Goal: Task Accomplishment & Management: Complete application form

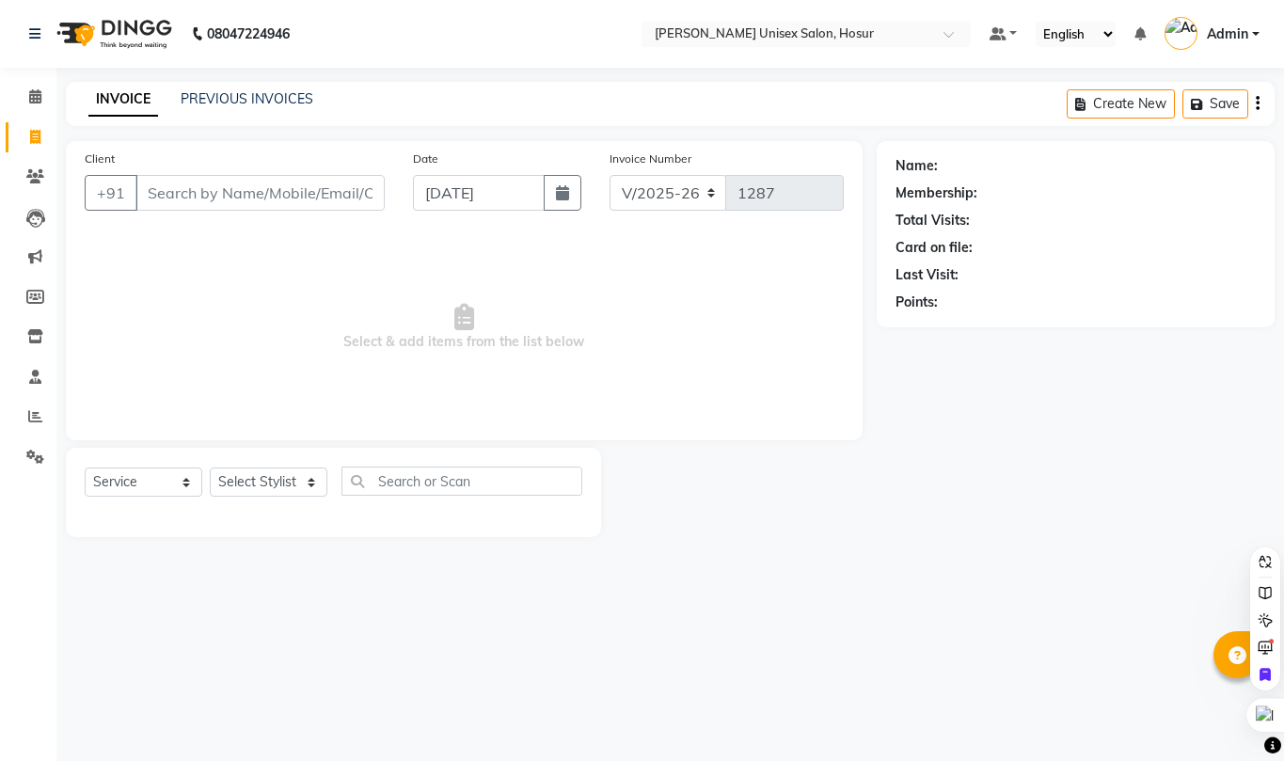
select select "6189"
select select "service"
select select "45670"
click at [210, 468] on select "Select Stylist [PERSON_NAME] [PERSON_NAME] Manager [PERSON_NAME] [PERSON_NAME] …" at bounding box center [269, 482] width 118 height 29
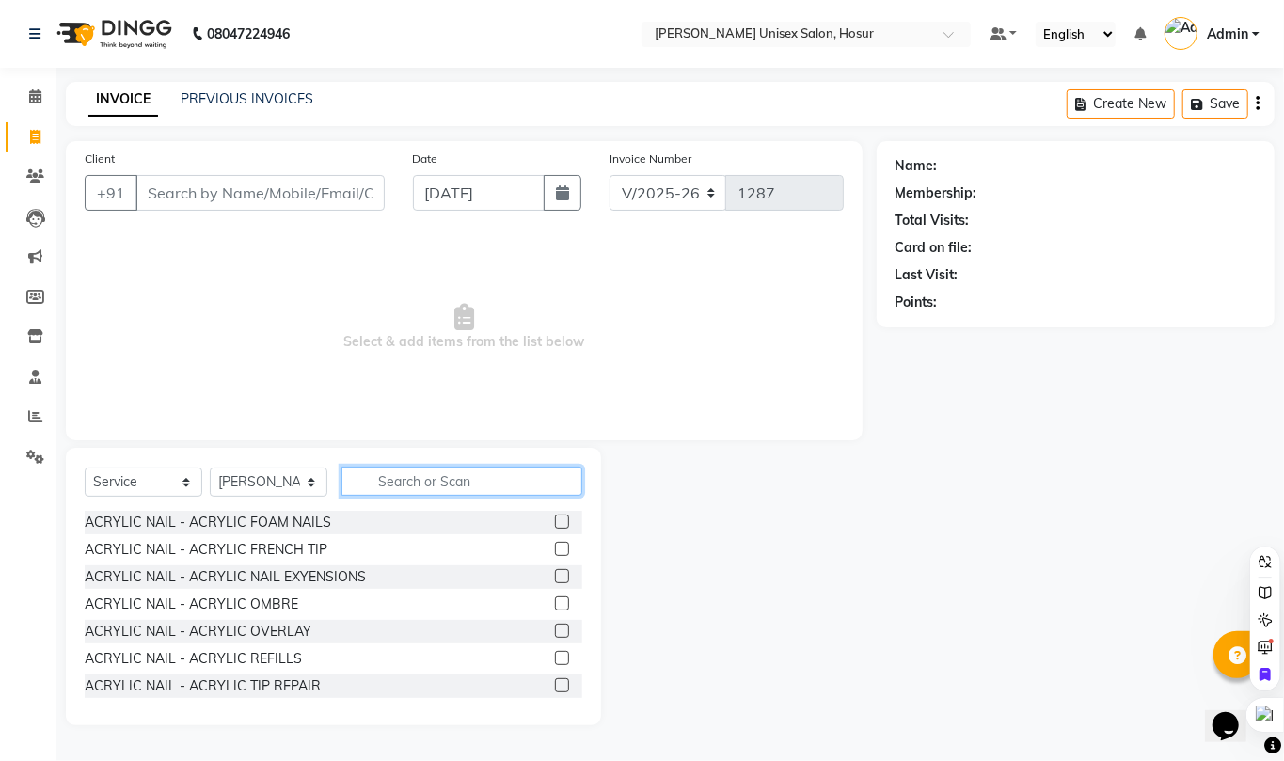
click at [444, 479] on input "text" at bounding box center [461, 481] width 241 height 29
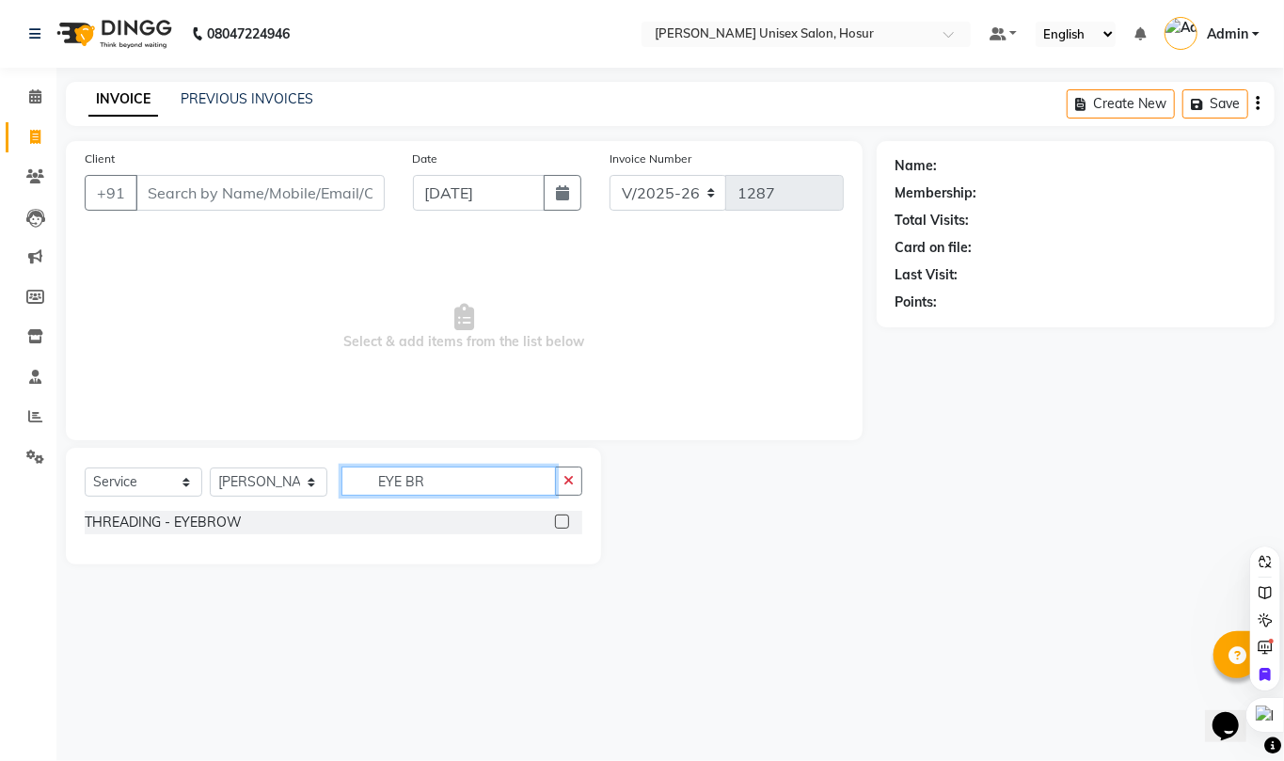
type input "EYE BR"
click at [562, 523] on label at bounding box center [562, 522] width 14 height 14
click at [562, 523] on input "checkbox" at bounding box center [561, 522] width 12 height 12
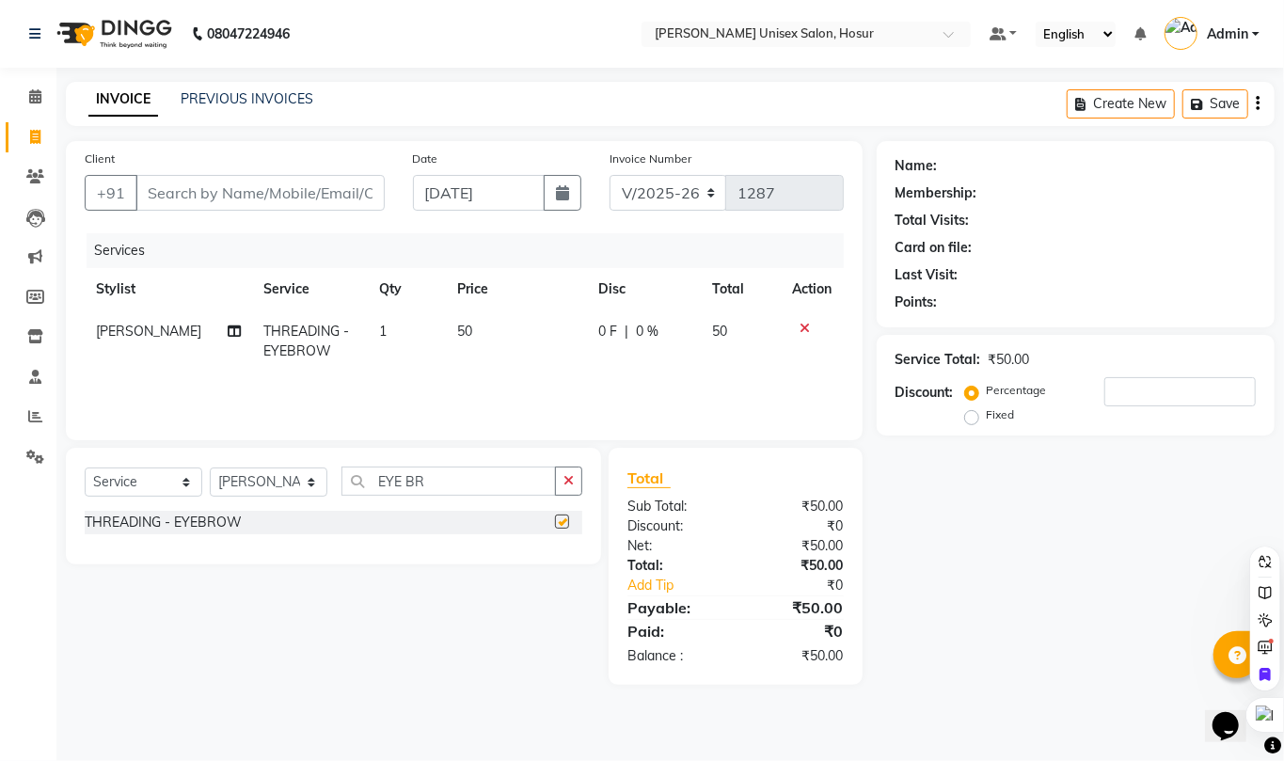
checkbox input "false"
click at [287, 194] on input "Client" at bounding box center [259, 193] width 249 height 36
type input "9"
type input "0"
type input "9159369559"
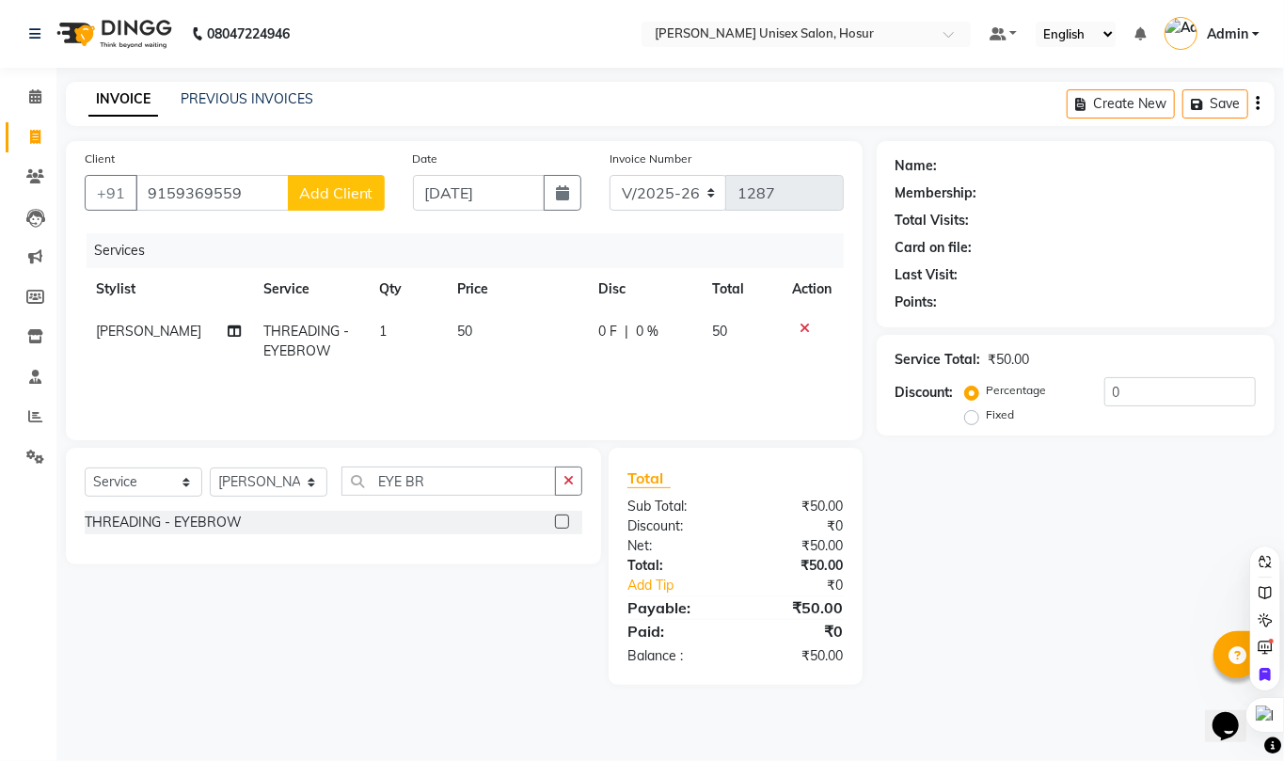
click at [301, 188] on span "Add Client" at bounding box center [336, 192] width 74 height 19
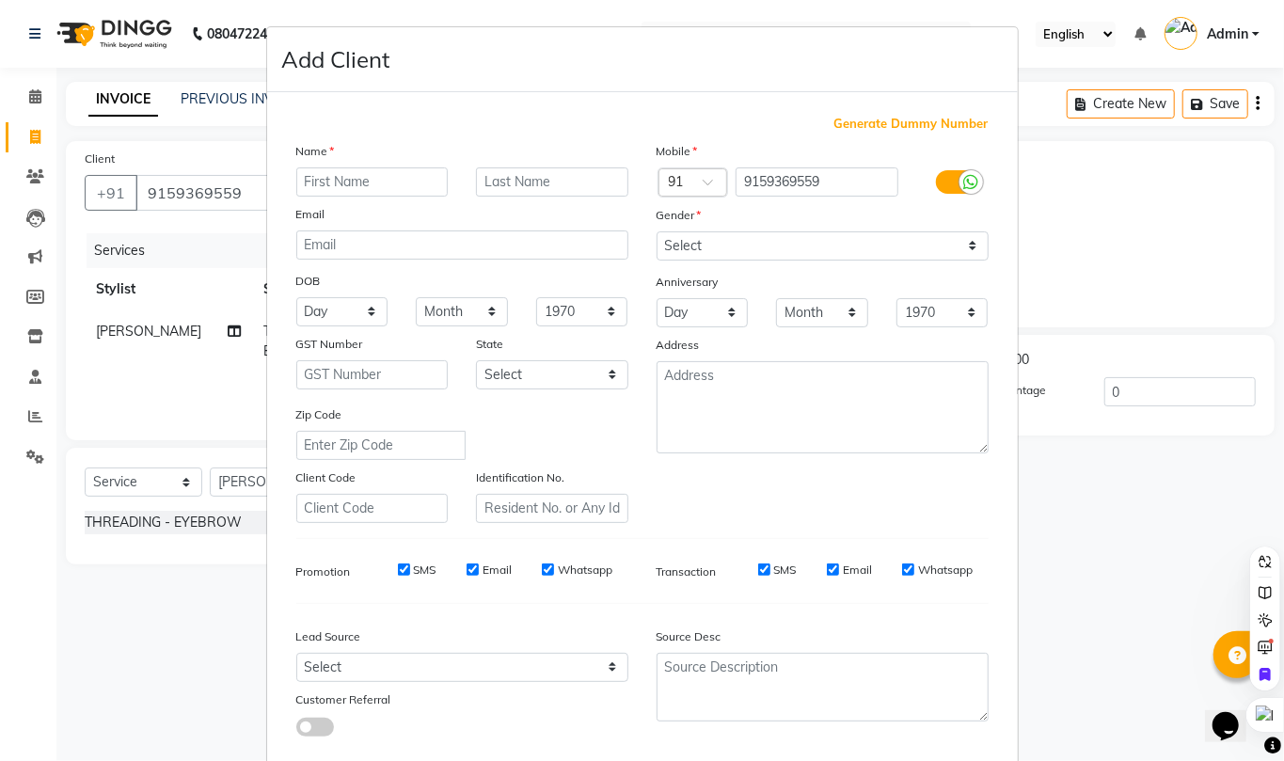
click at [342, 186] on input "text" at bounding box center [372, 181] width 152 height 29
type input "[DEMOGRAPHIC_DATA][PERSON_NAME]"
click at [687, 237] on select "Select [DEMOGRAPHIC_DATA] [DEMOGRAPHIC_DATA] Other Prefer Not To Say" at bounding box center [823, 245] width 332 height 29
select select "[DEMOGRAPHIC_DATA]"
click at [657, 231] on select "Select [DEMOGRAPHIC_DATA] [DEMOGRAPHIC_DATA] Other Prefer Not To Say" at bounding box center [823, 245] width 332 height 29
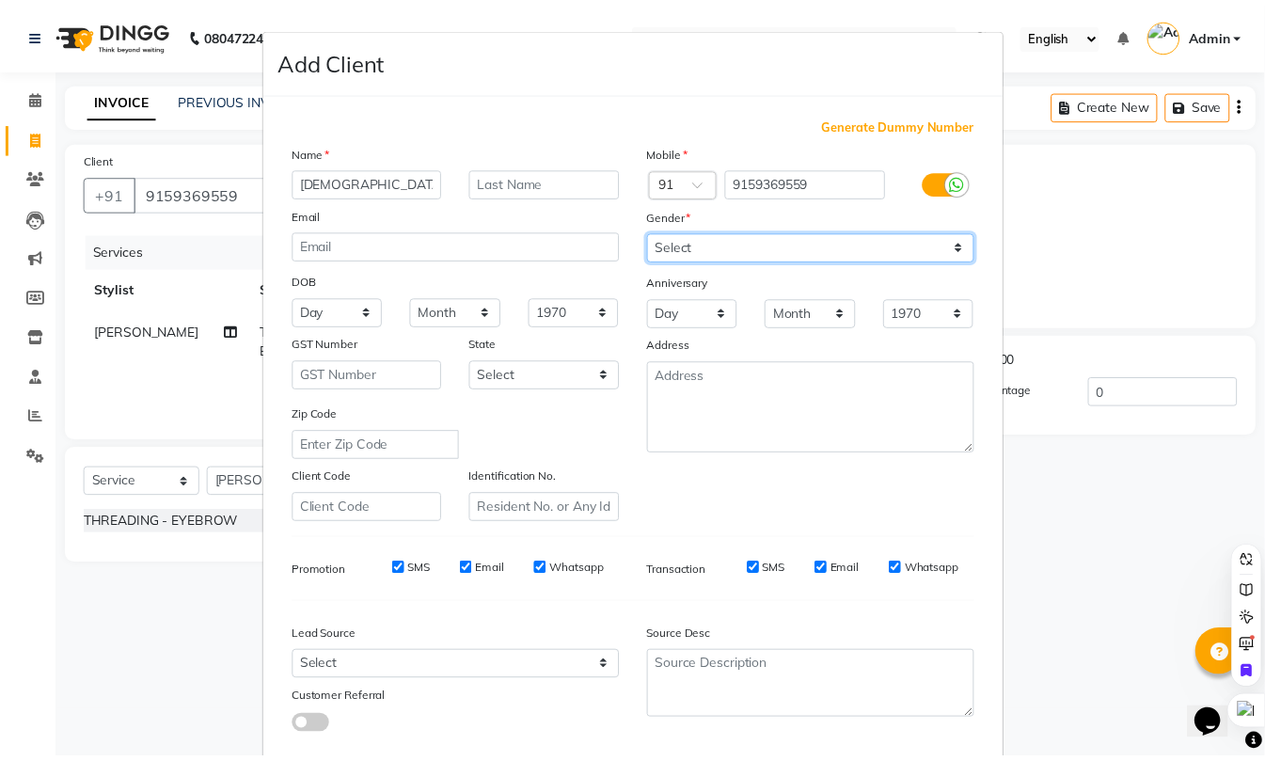
scroll to position [103, 0]
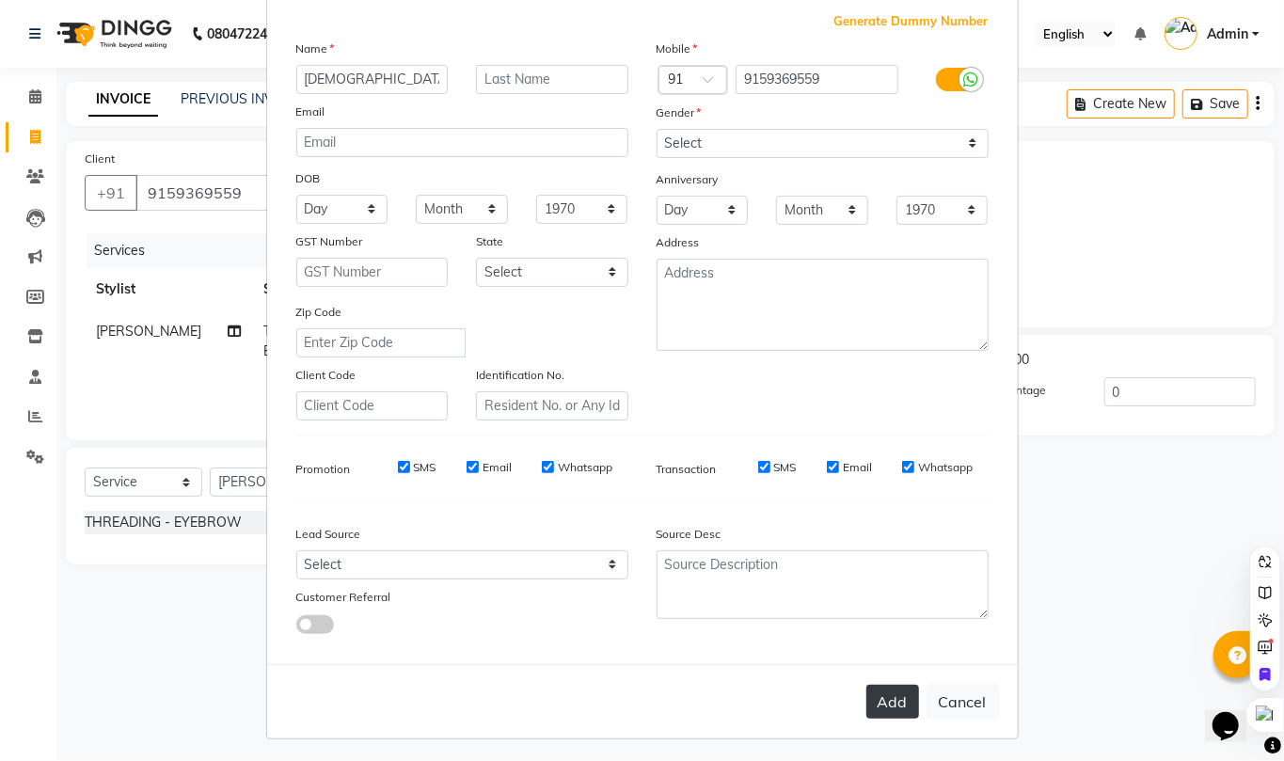
click at [893, 694] on button "Add" at bounding box center [892, 702] width 53 height 34
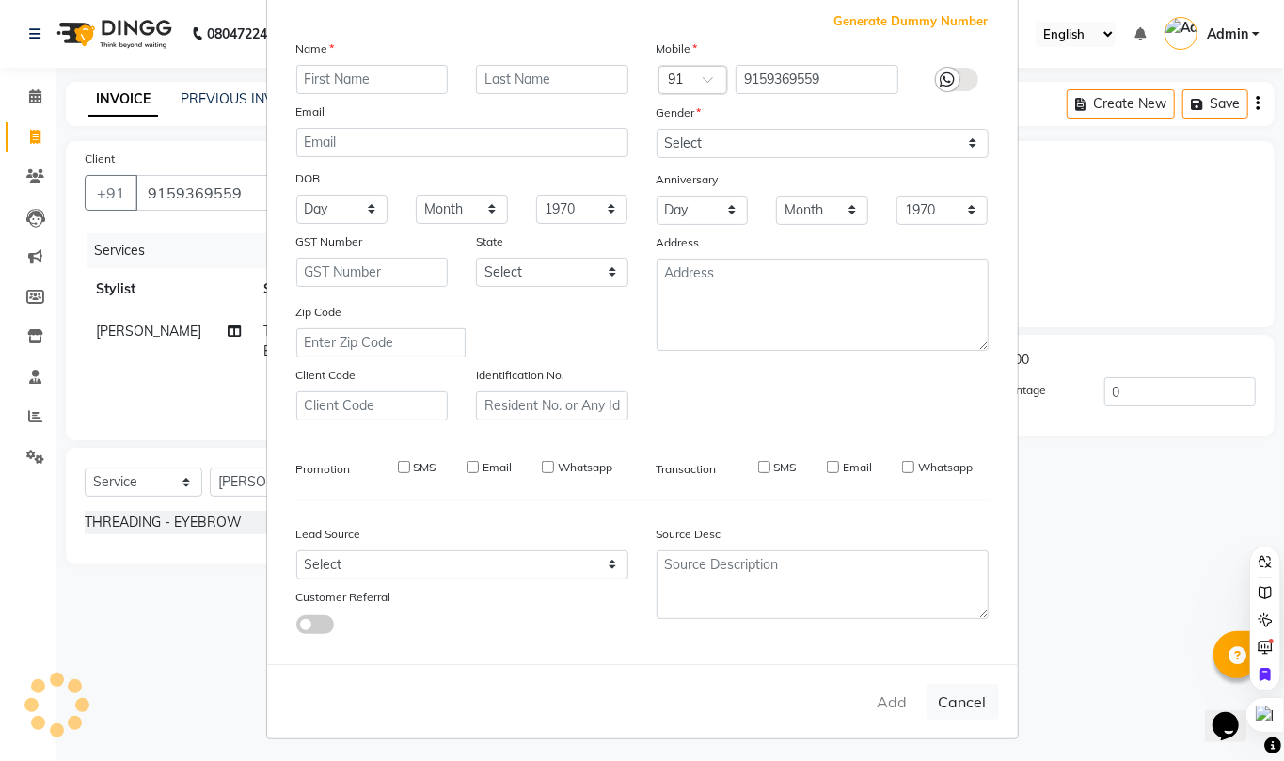
select select
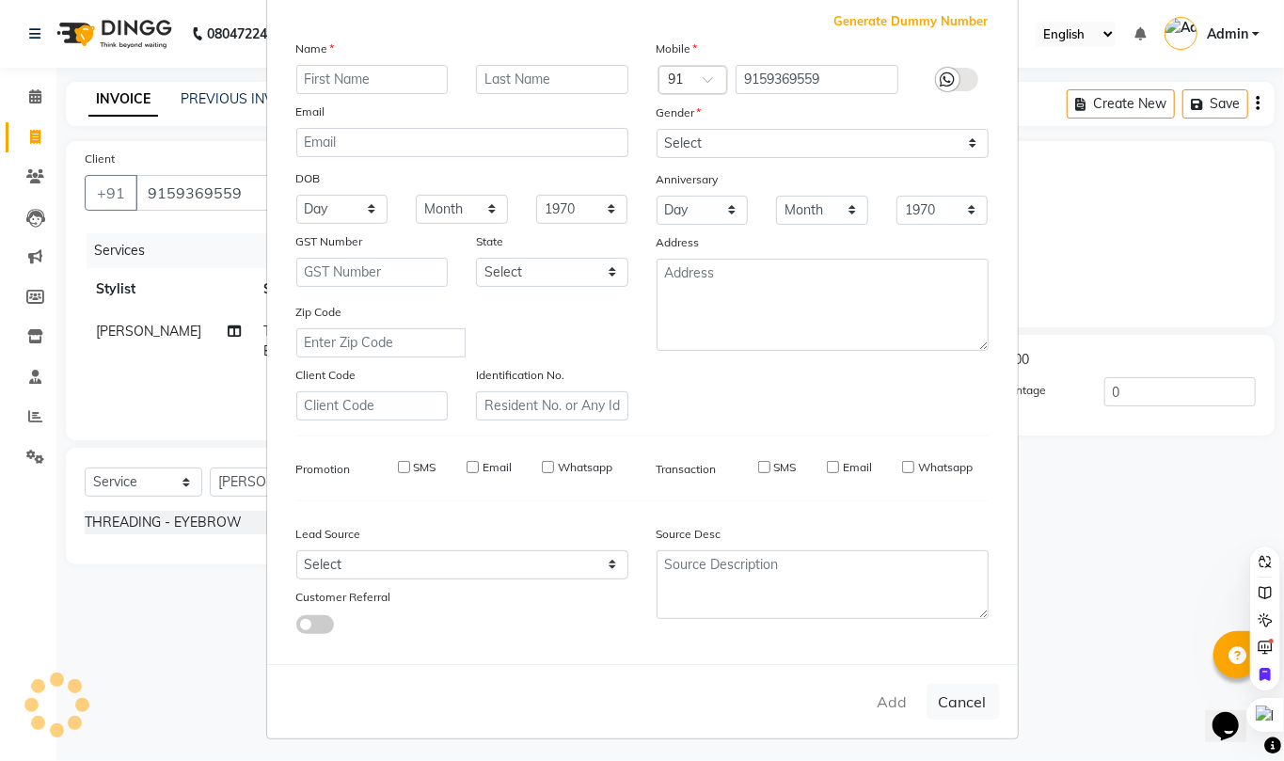
select select
checkbox input "false"
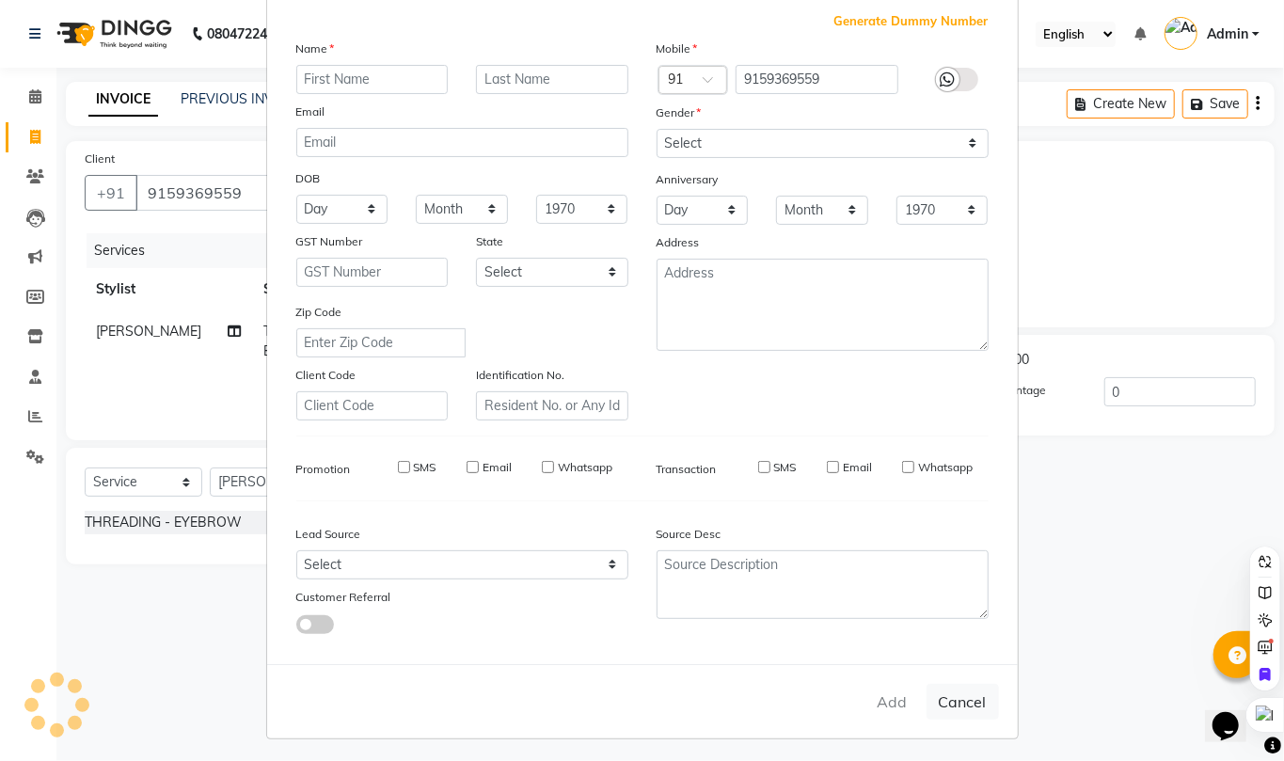
checkbox input "false"
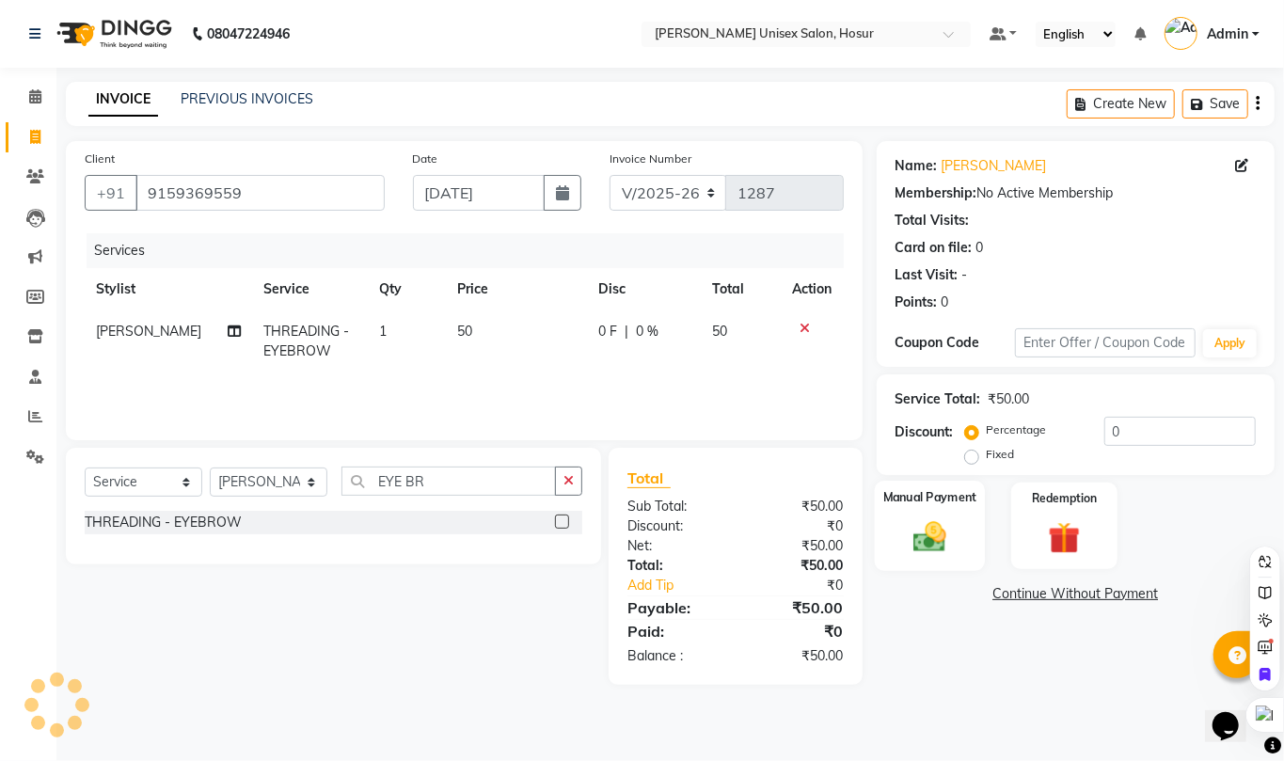
click at [938, 531] on img at bounding box center [930, 536] width 54 height 39
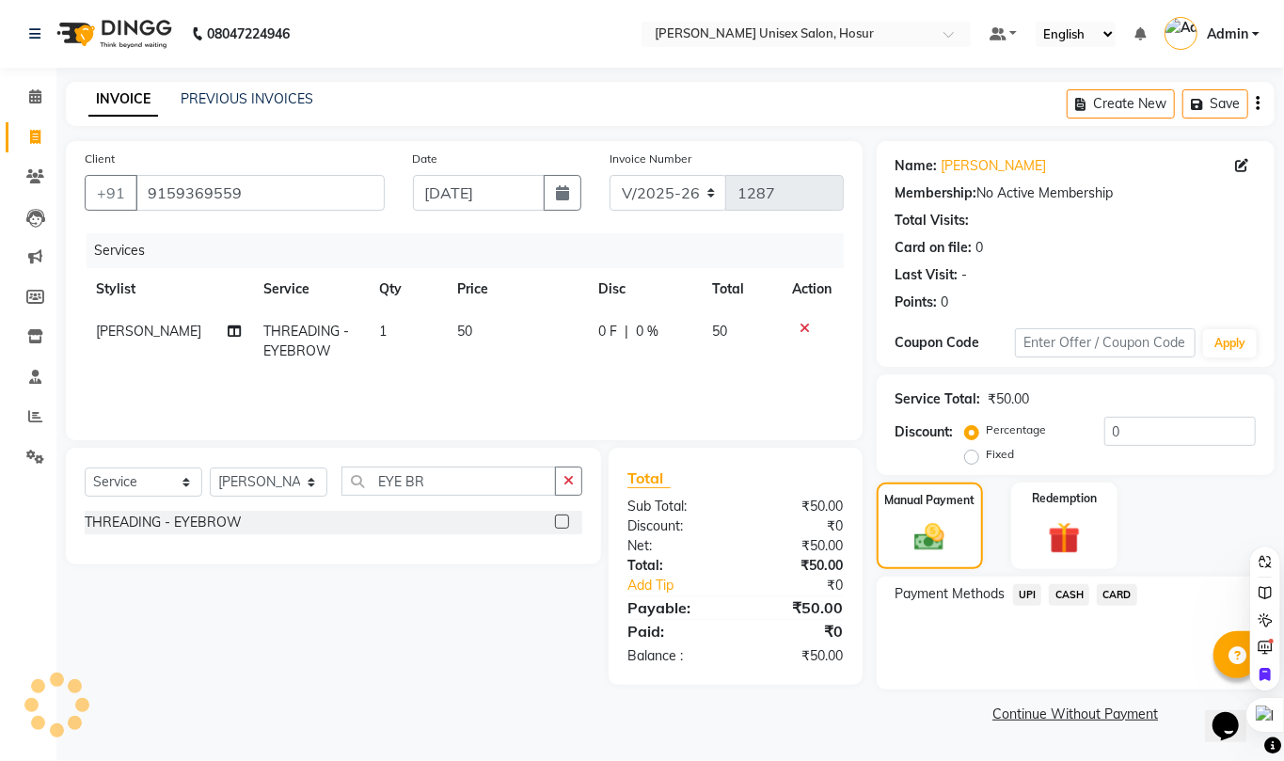
click at [1024, 595] on span "UPI" at bounding box center [1027, 595] width 29 height 22
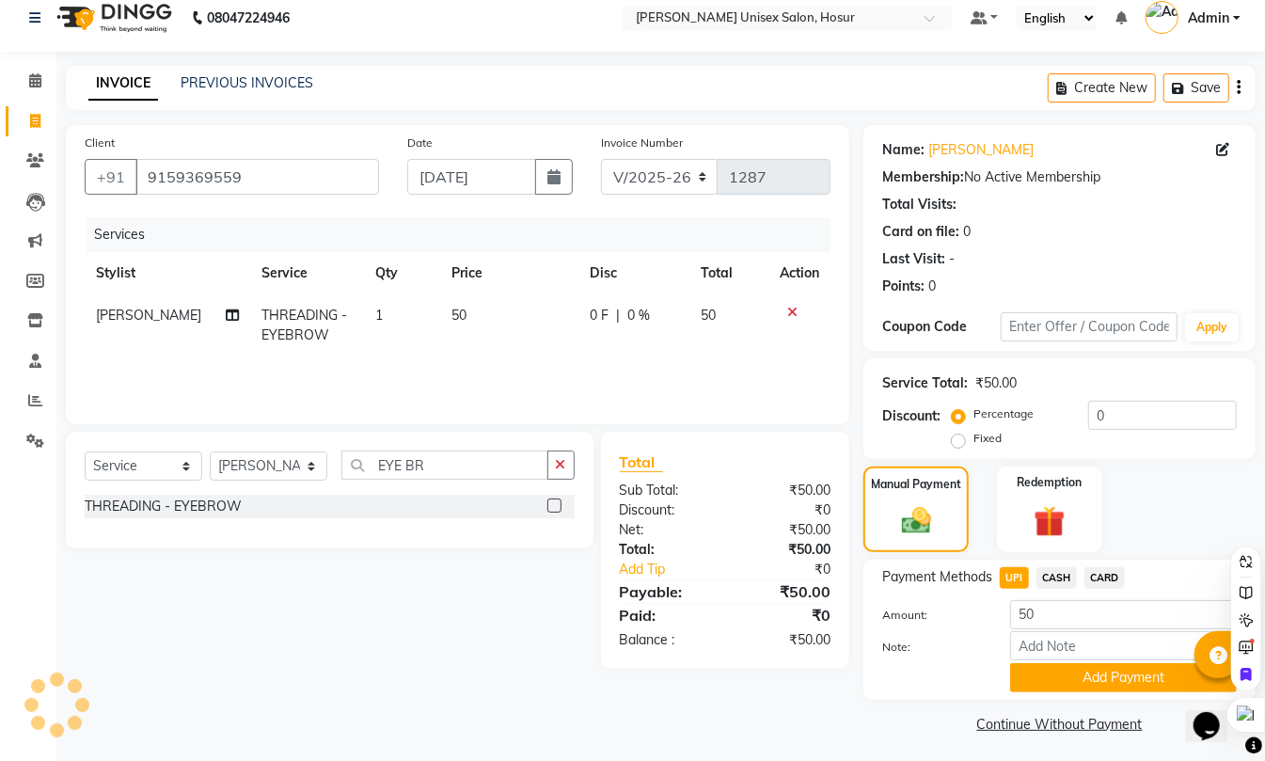
scroll to position [23, 0]
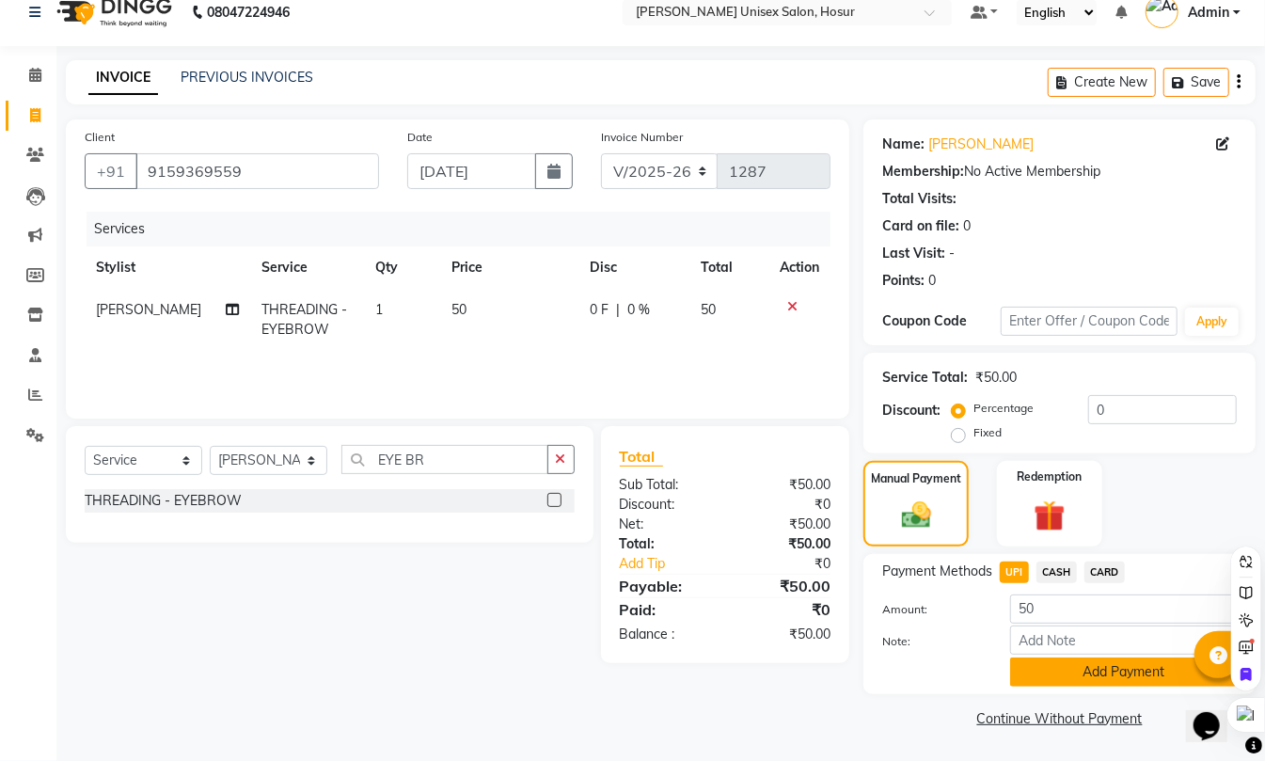
click at [1057, 679] on button "Add Payment" at bounding box center [1123, 672] width 227 height 29
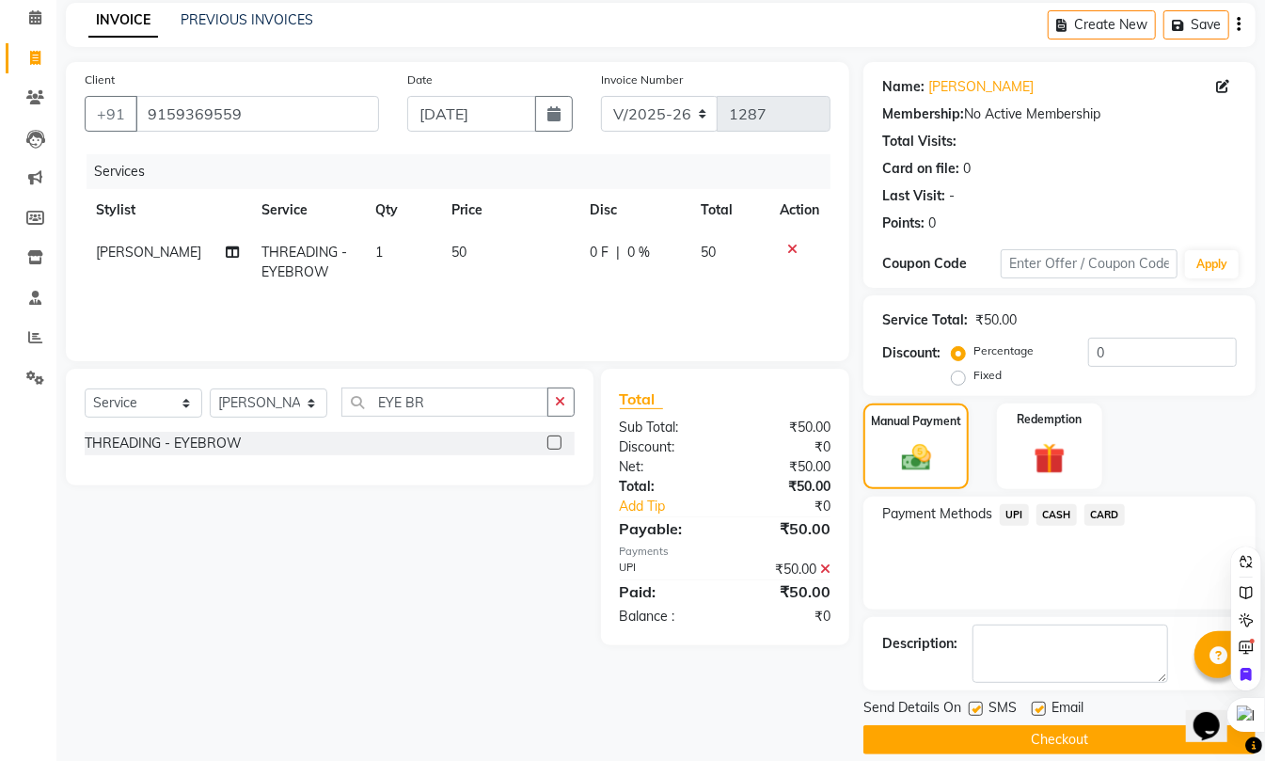
scroll to position [102, 0]
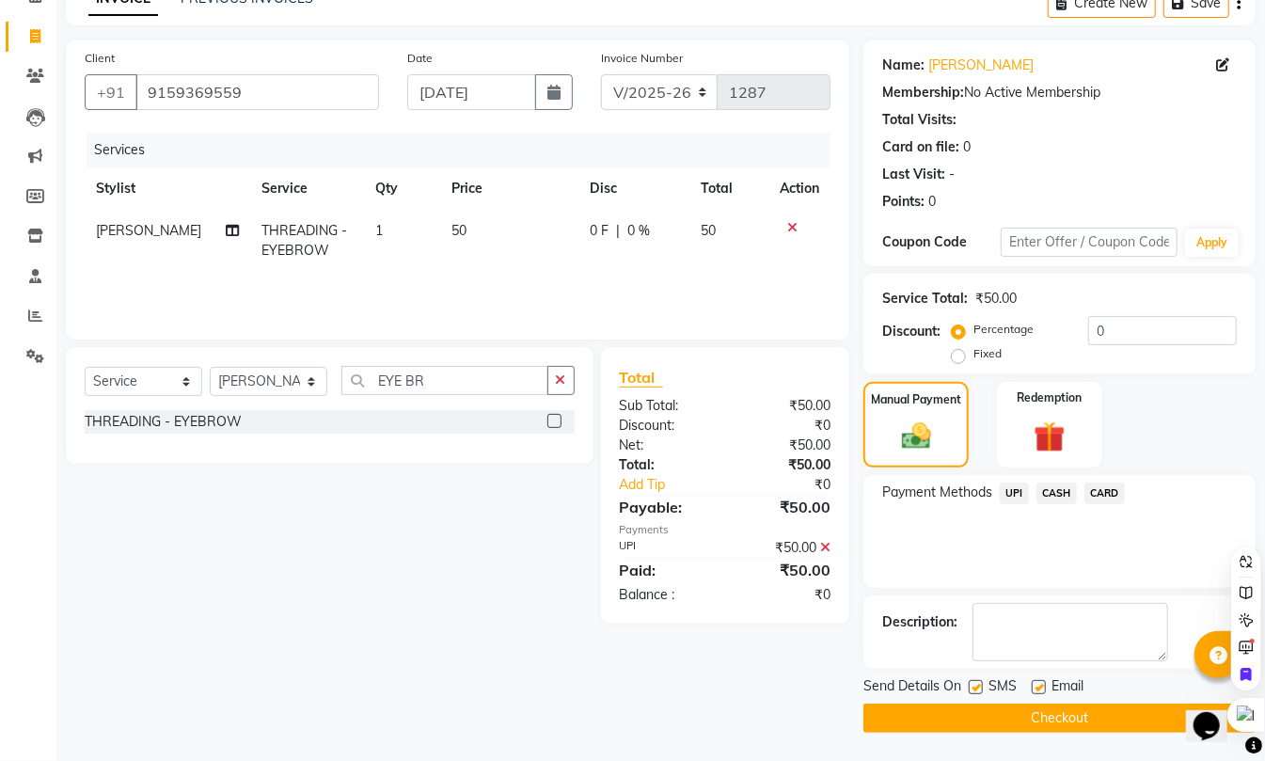
click at [1055, 707] on button "Checkout" at bounding box center [1060, 718] width 392 height 29
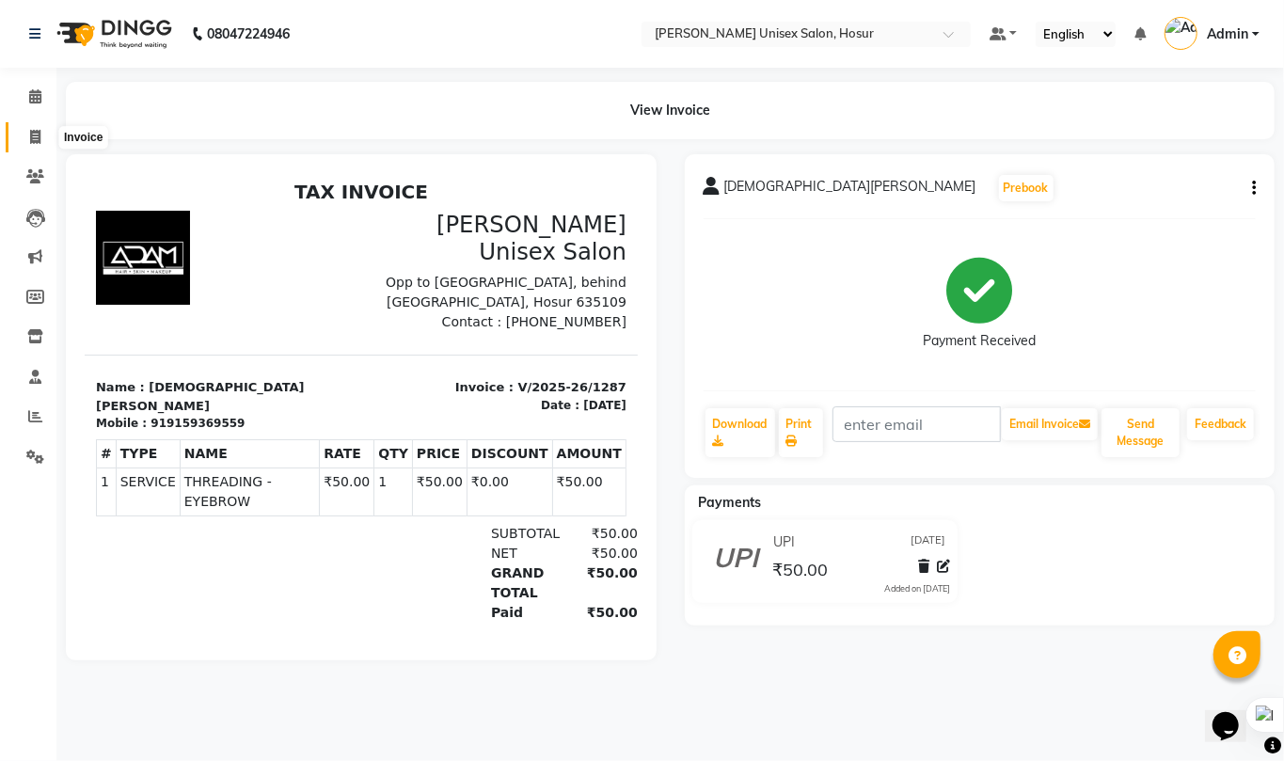
click at [35, 133] on icon at bounding box center [35, 137] width 10 height 14
select select "service"
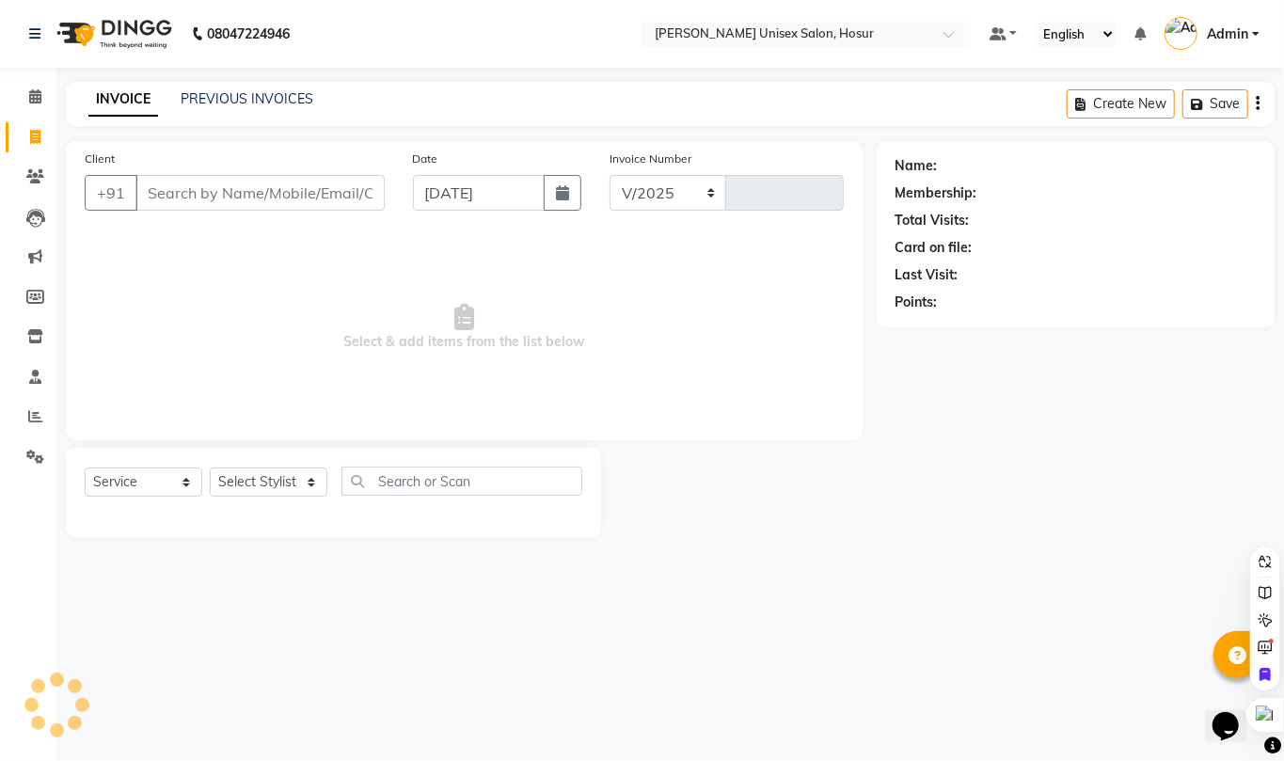
select select "6189"
type input "1288"
click at [268, 494] on select "Select Stylist [PERSON_NAME] [PERSON_NAME] Manager [PERSON_NAME] [PERSON_NAME] …" at bounding box center [269, 482] width 118 height 29
select select "45670"
click at [210, 468] on select "Select Stylist [PERSON_NAME] [PERSON_NAME] Manager [PERSON_NAME] [PERSON_NAME] …" at bounding box center [269, 482] width 118 height 29
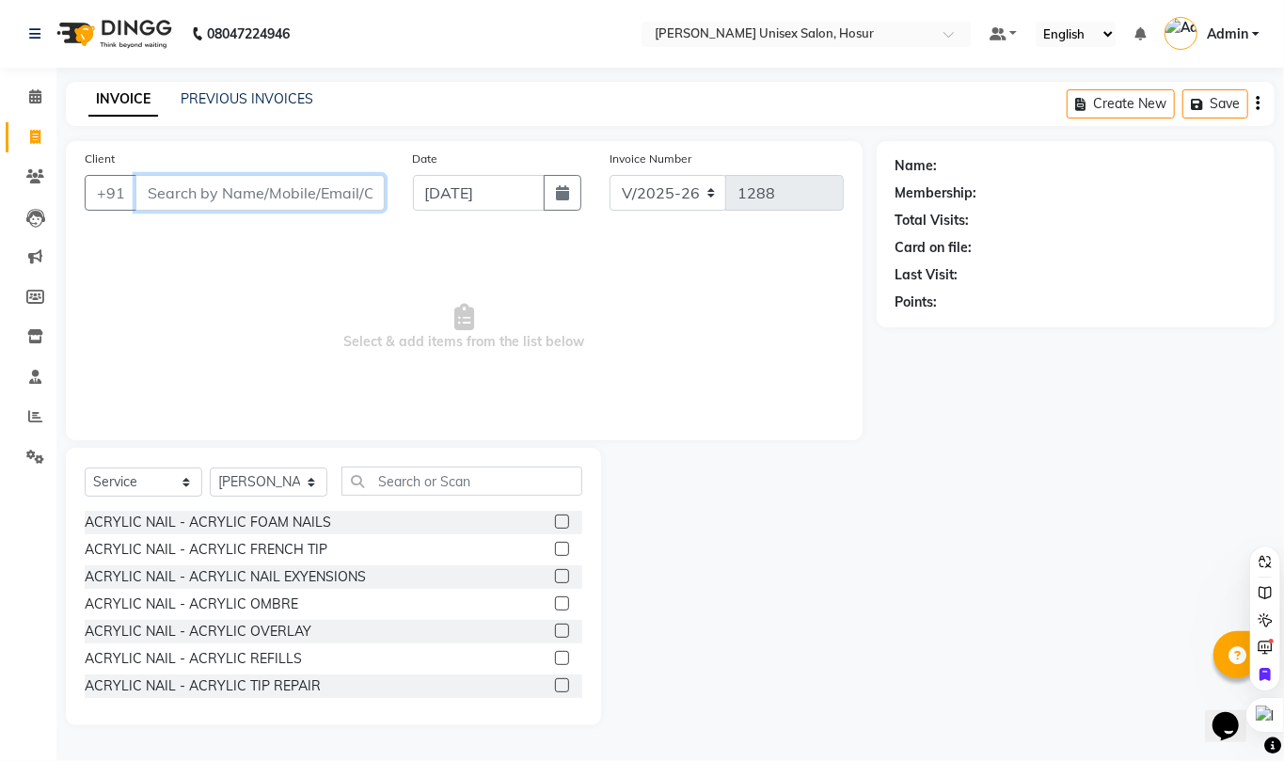
click at [318, 194] on input "Client" at bounding box center [259, 193] width 249 height 36
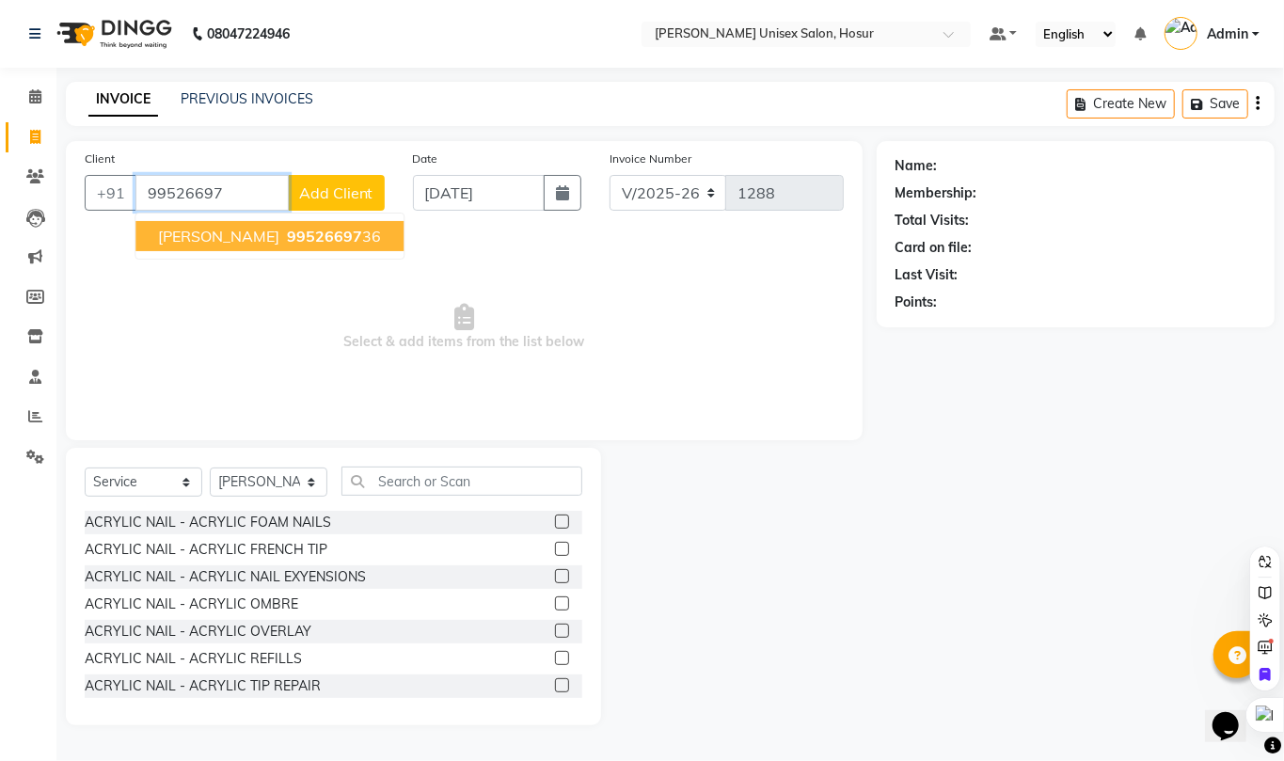
click at [291, 227] on span "99526697" at bounding box center [324, 236] width 75 height 19
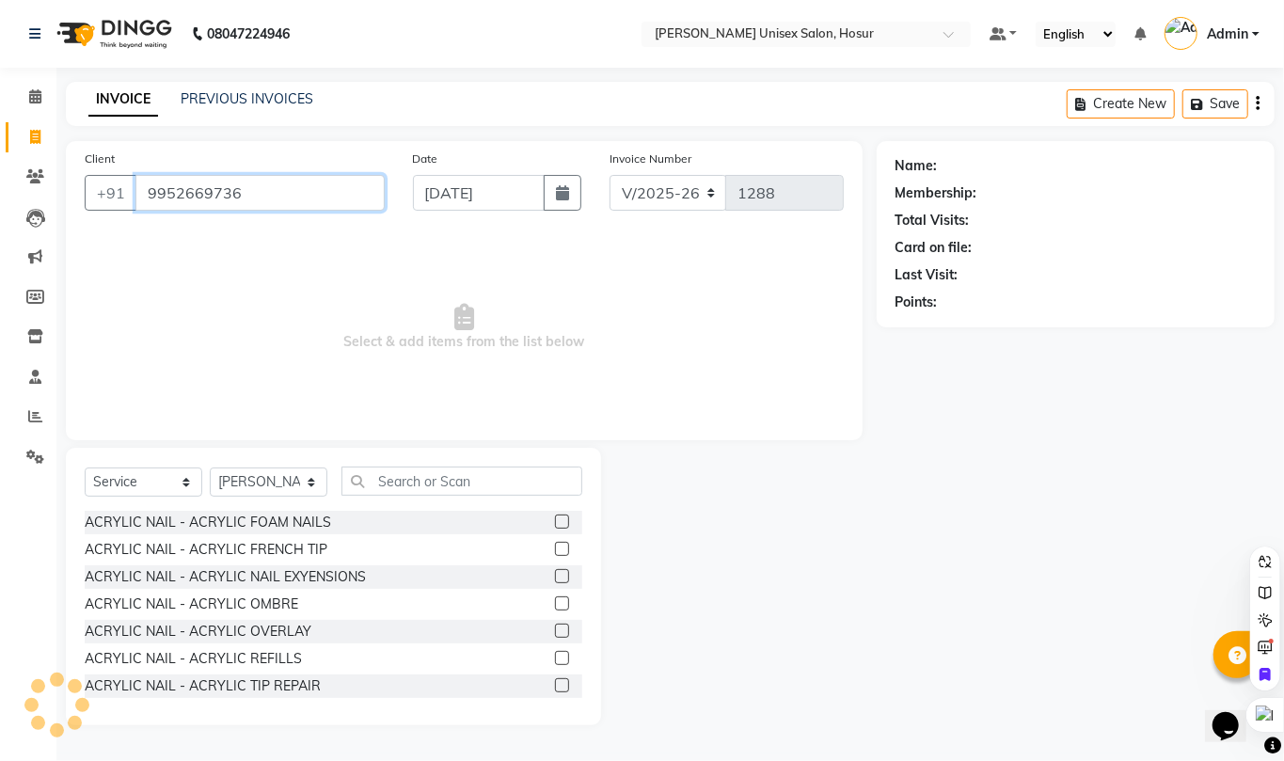
type input "9952669736"
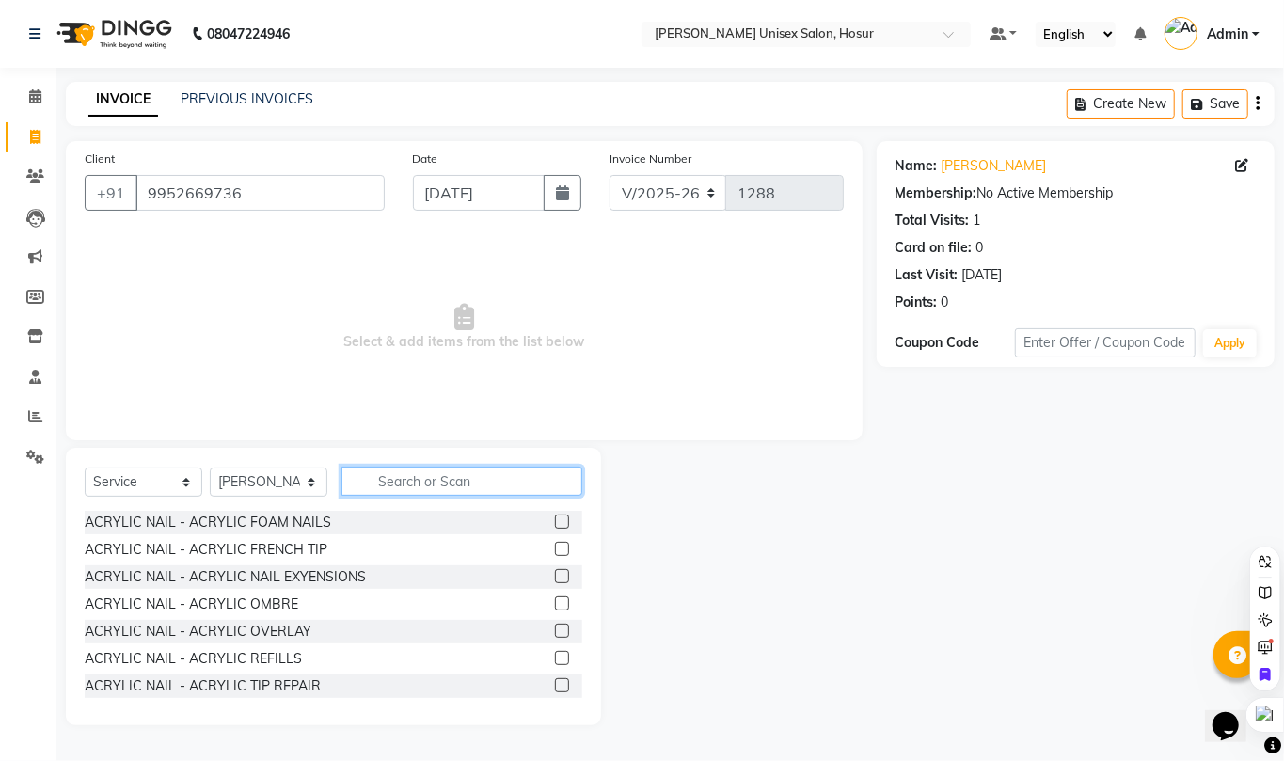
click at [412, 468] on input "text" at bounding box center [461, 481] width 241 height 29
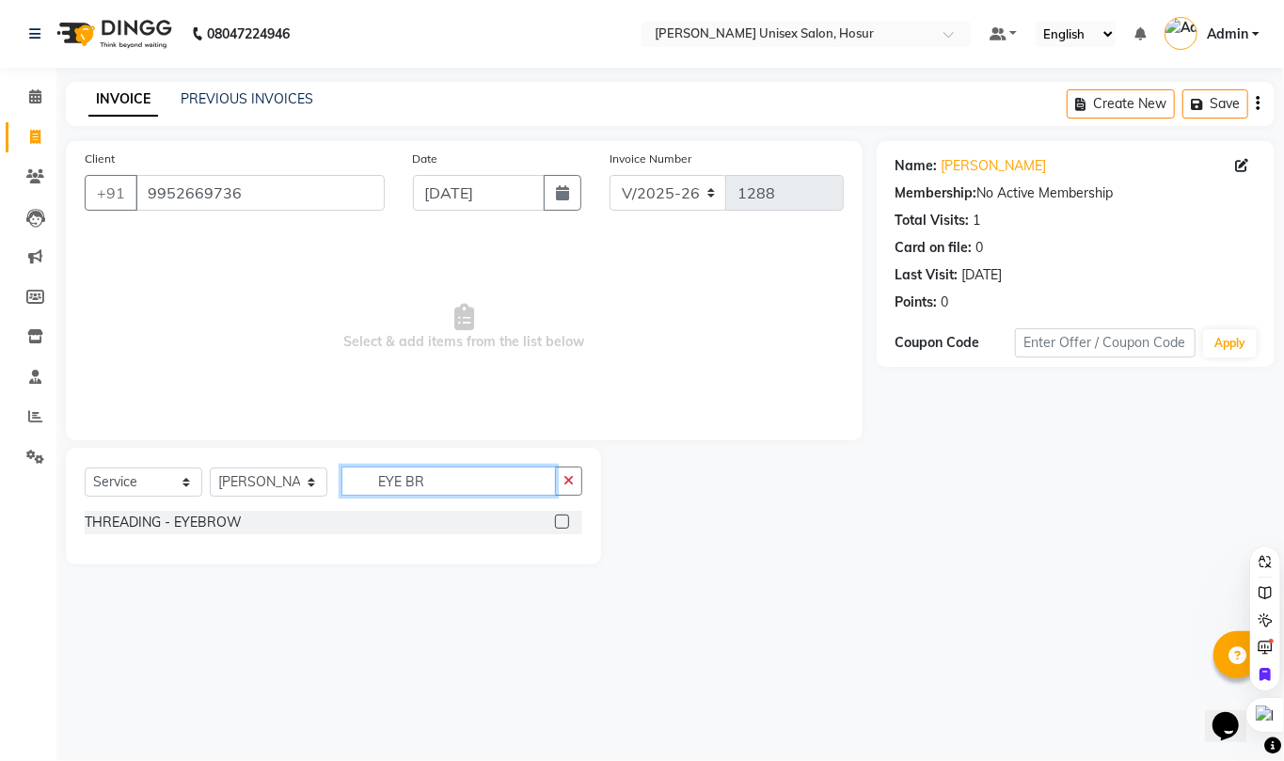
type input "EYE BR"
click at [562, 519] on label at bounding box center [562, 522] width 14 height 14
click at [562, 519] on input "checkbox" at bounding box center [561, 522] width 12 height 12
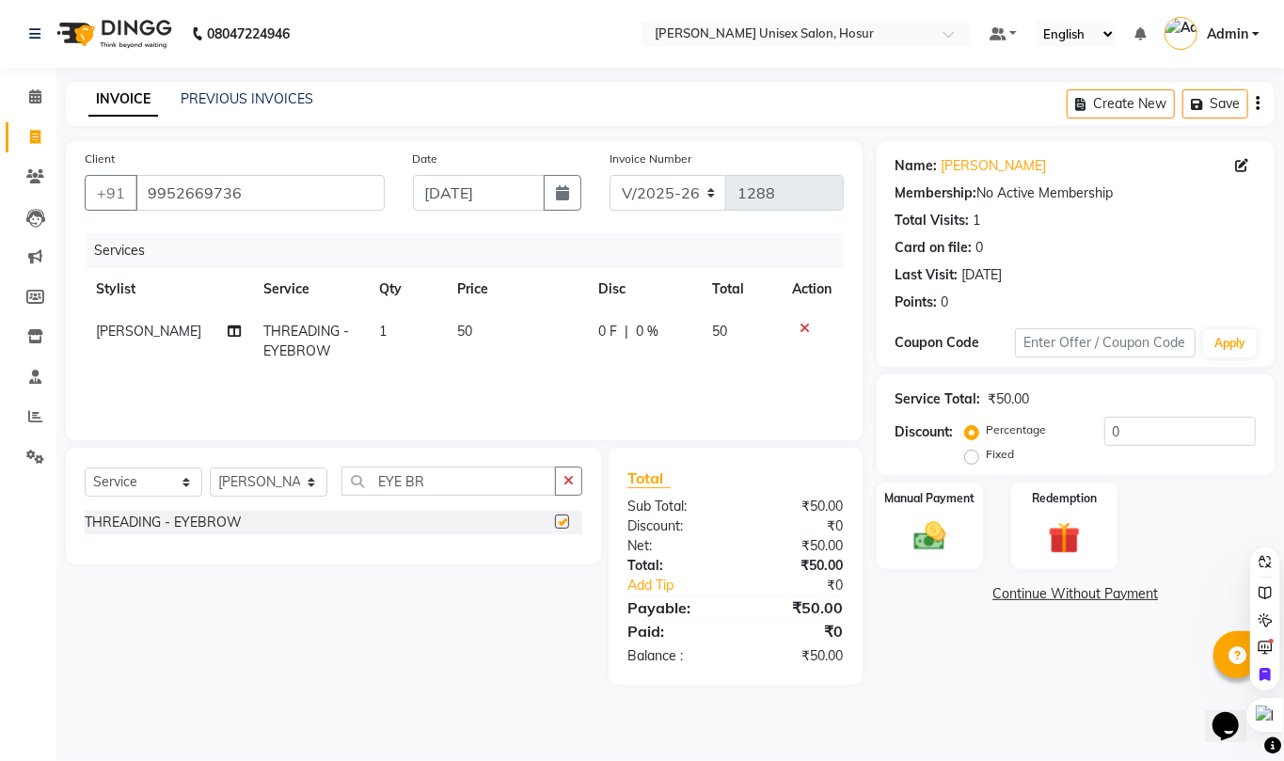
checkbox input "false"
click at [933, 527] on img at bounding box center [930, 536] width 54 height 39
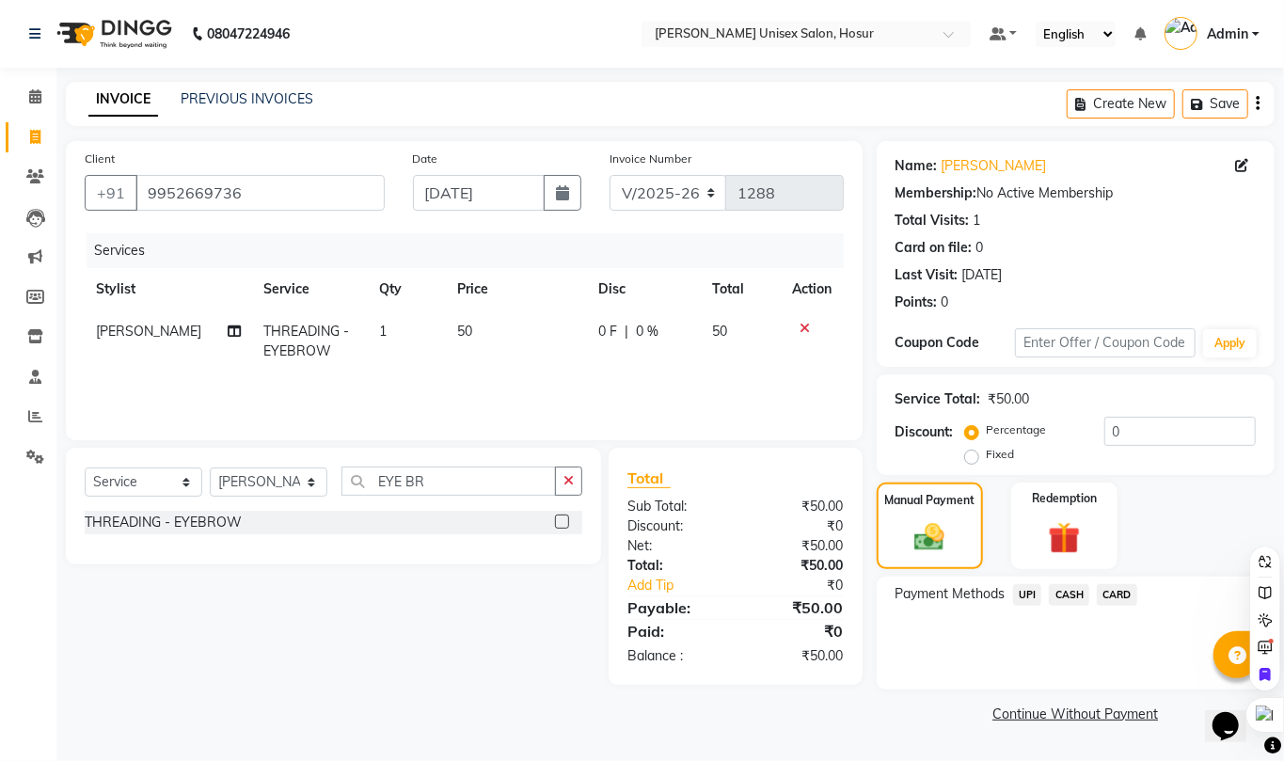
click at [1073, 596] on span "CASH" at bounding box center [1069, 595] width 40 height 22
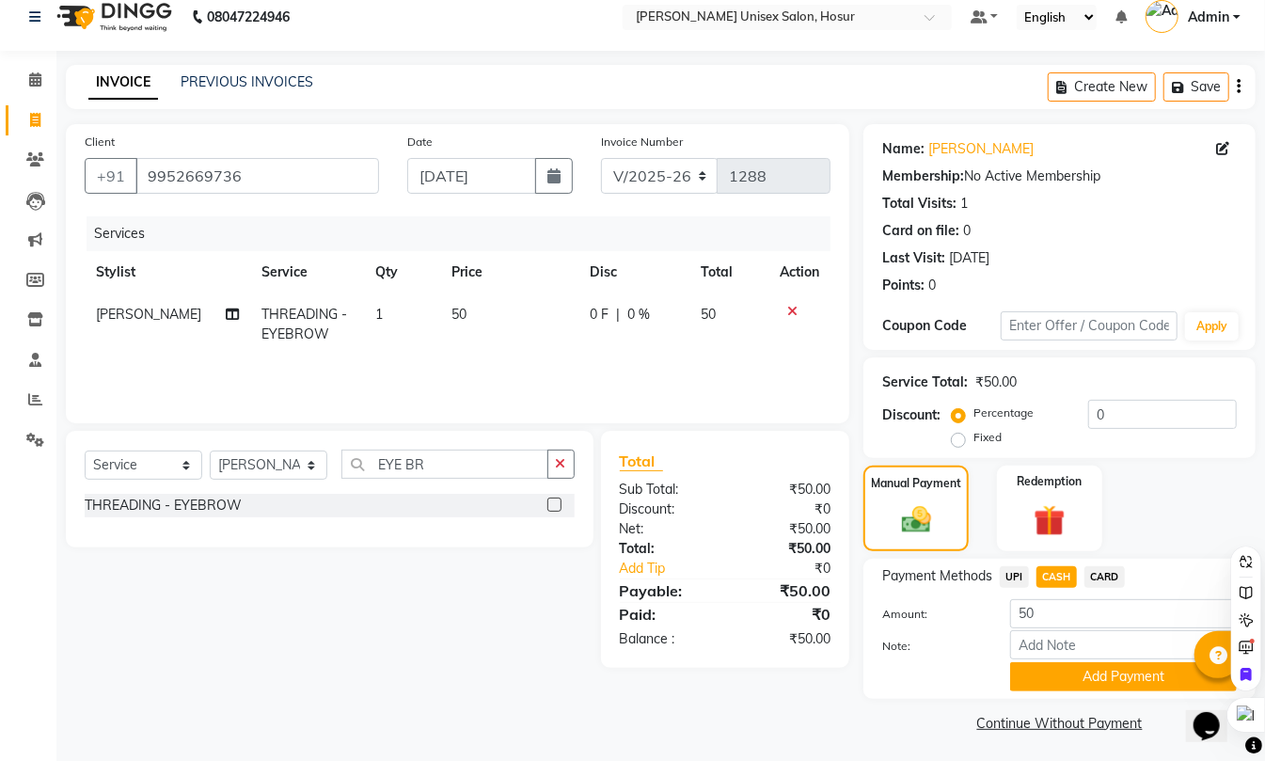
scroll to position [23, 0]
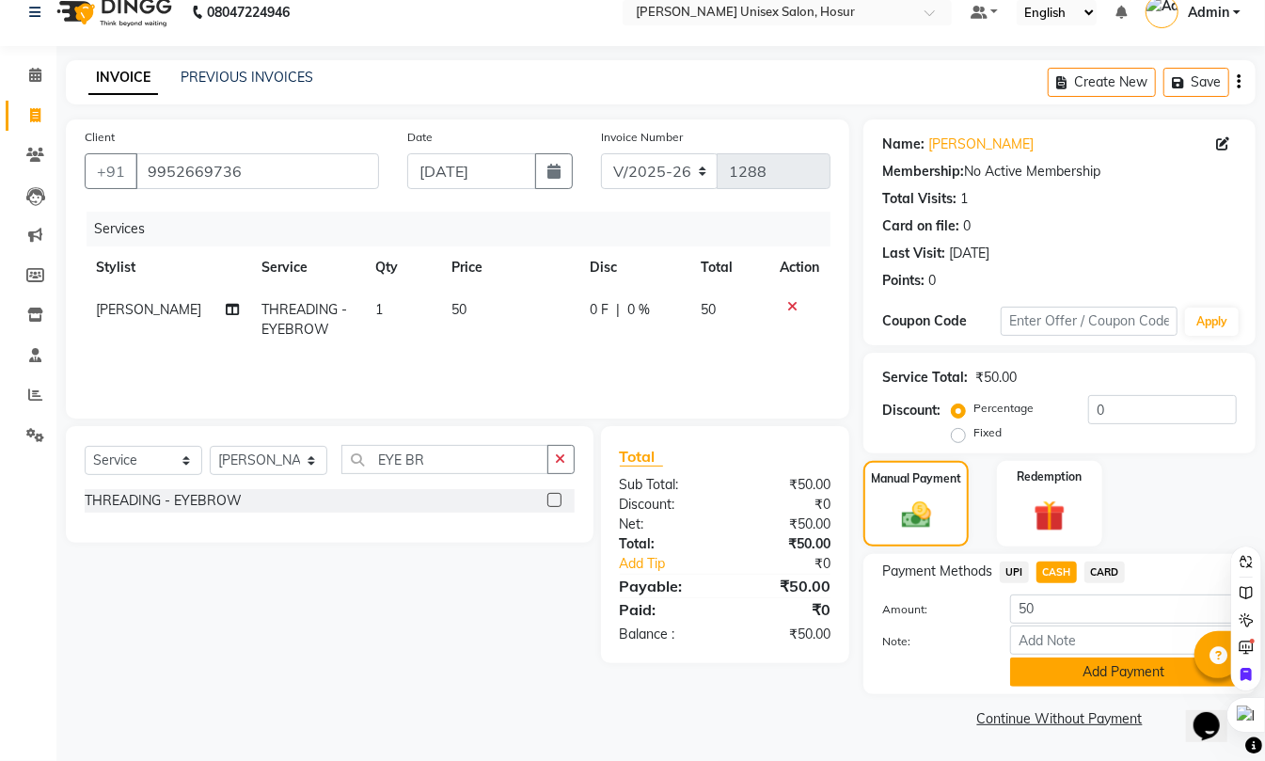
click at [1070, 671] on button "Add Payment" at bounding box center [1123, 672] width 227 height 29
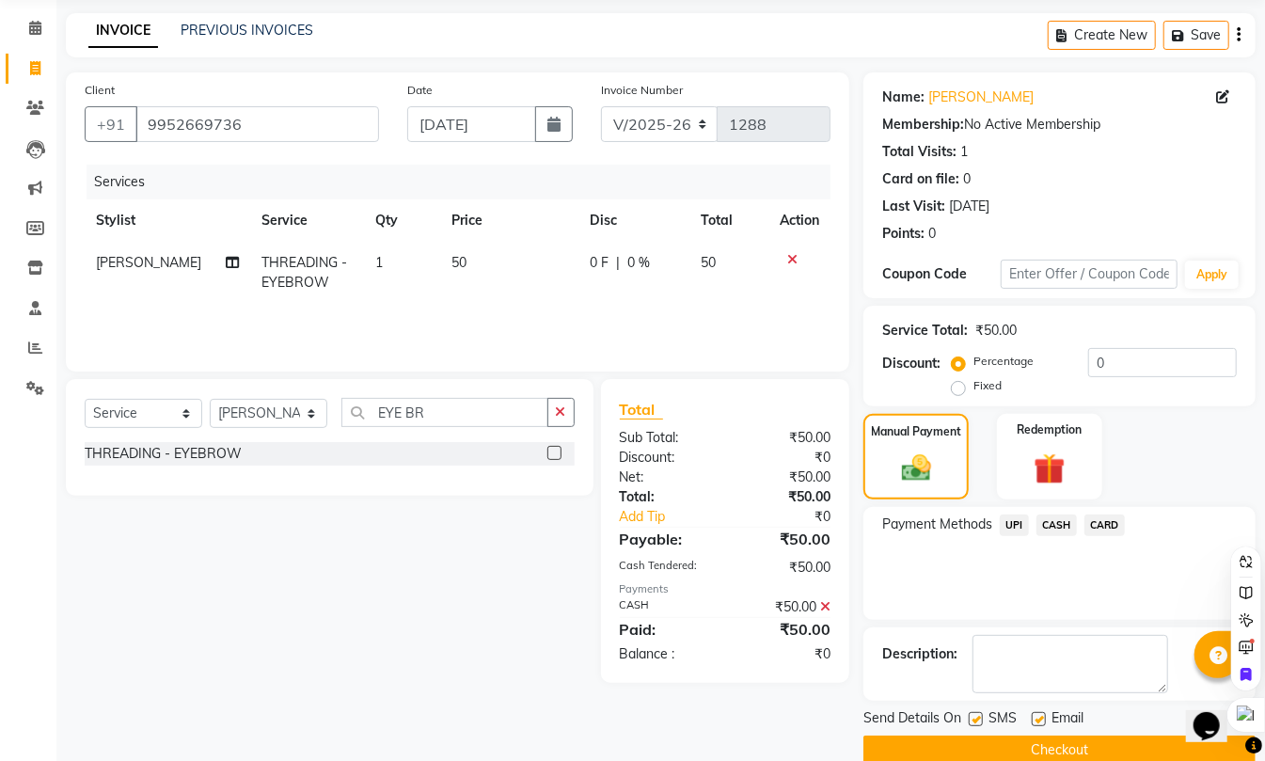
scroll to position [102, 0]
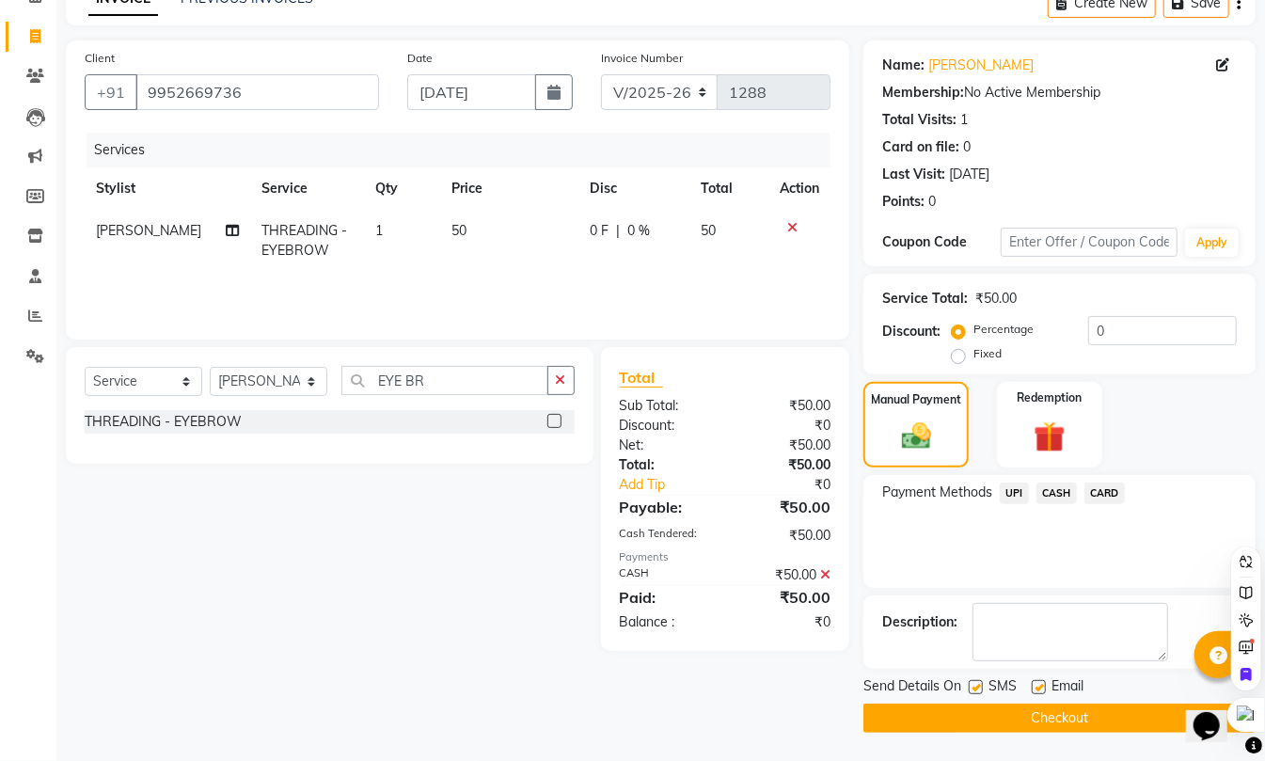
click at [1069, 711] on button "Checkout" at bounding box center [1060, 718] width 392 height 29
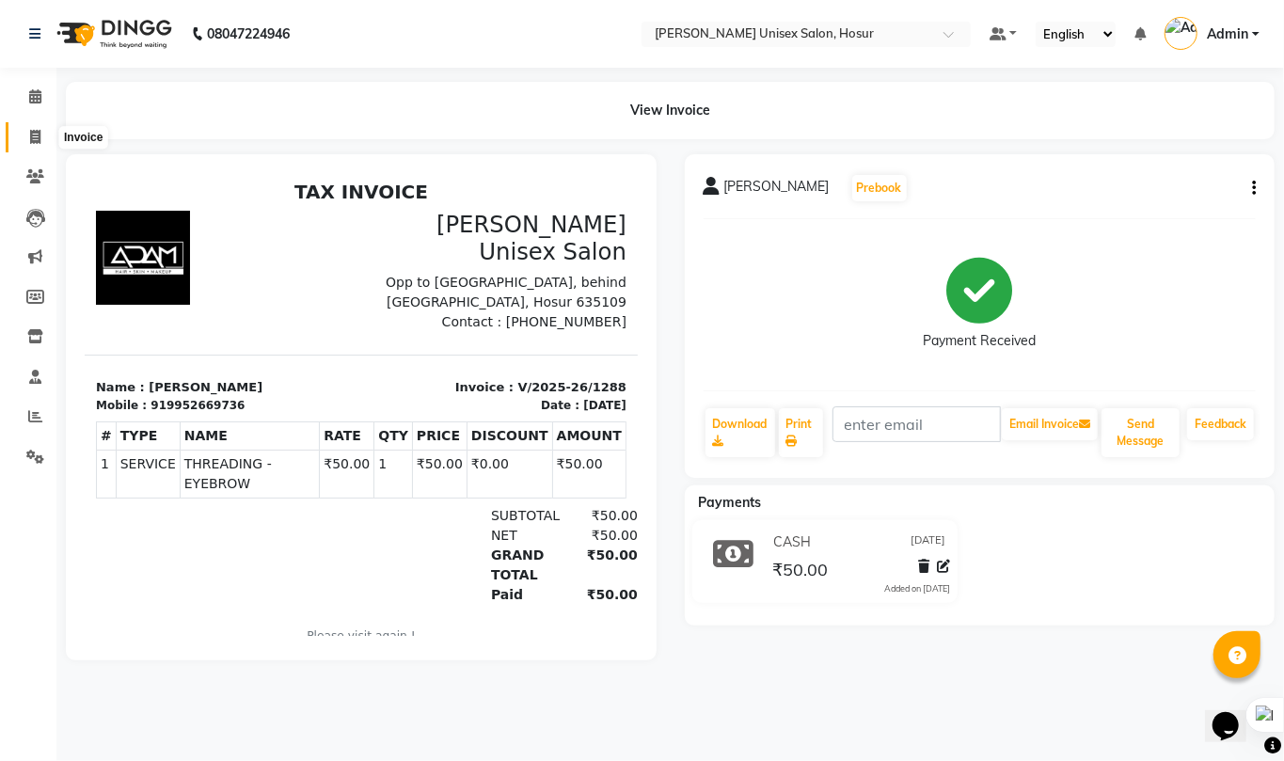
click at [34, 132] on icon at bounding box center [35, 137] width 10 height 14
select select "service"
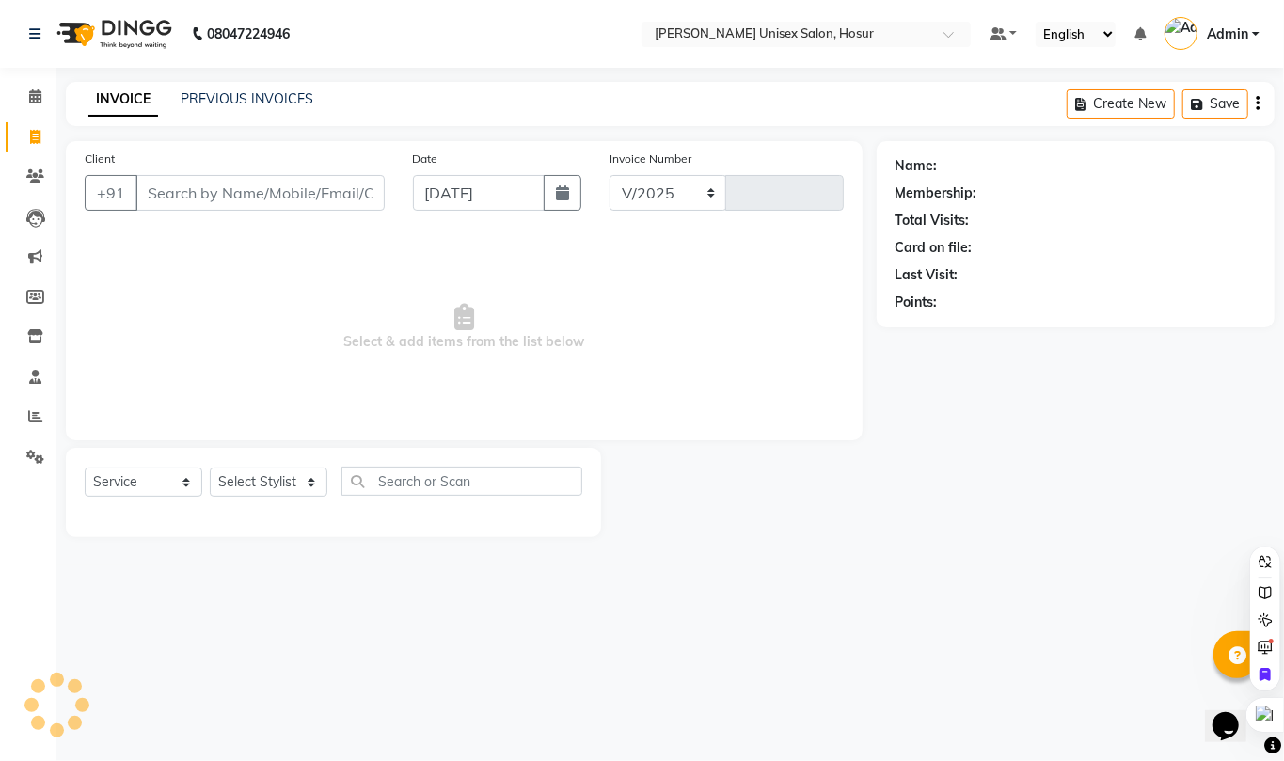
select select "6189"
type input "1289"
click at [261, 96] on link "PREVIOUS INVOICES" at bounding box center [247, 98] width 133 height 17
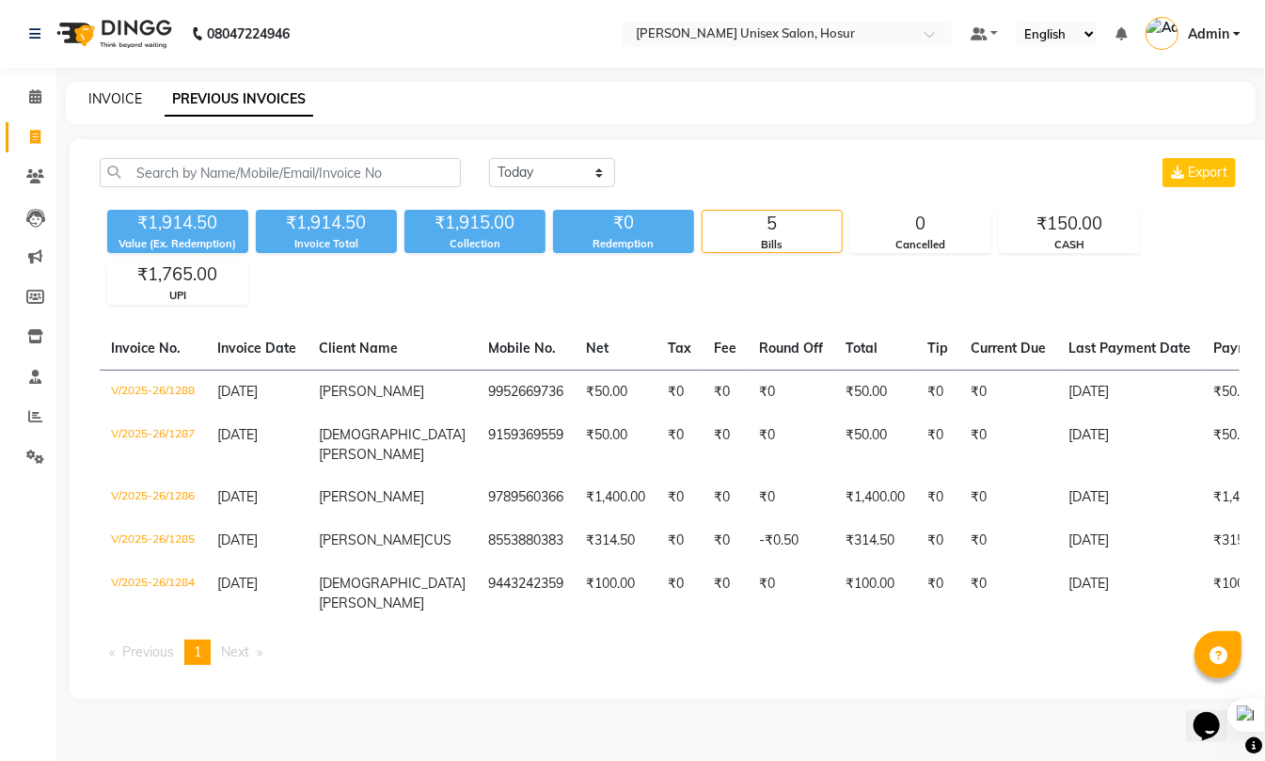
click at [106, 102] on link "INVOICE" at bounding box center [115, 98] width 54 height 17
select select "service"
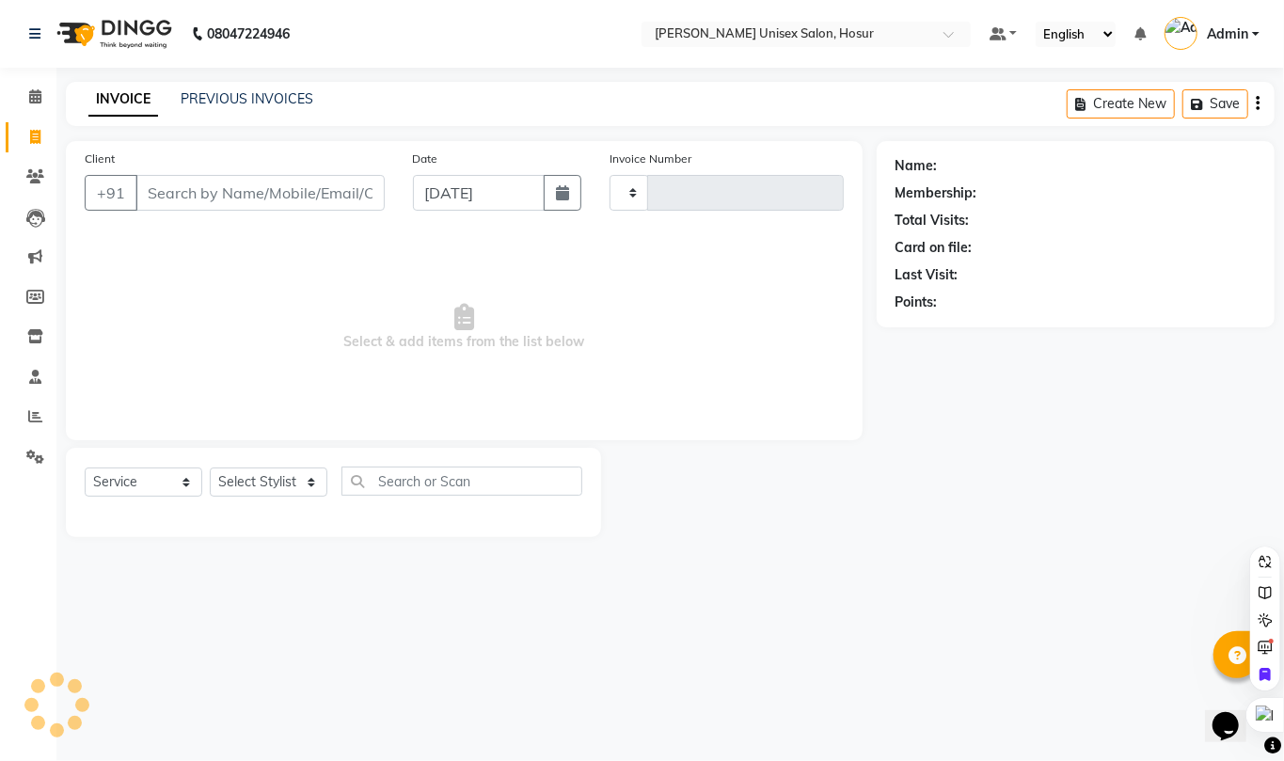
type input "1289"
select select "6189"
